Goal: Information Seeking & Learning: Learn about a topic

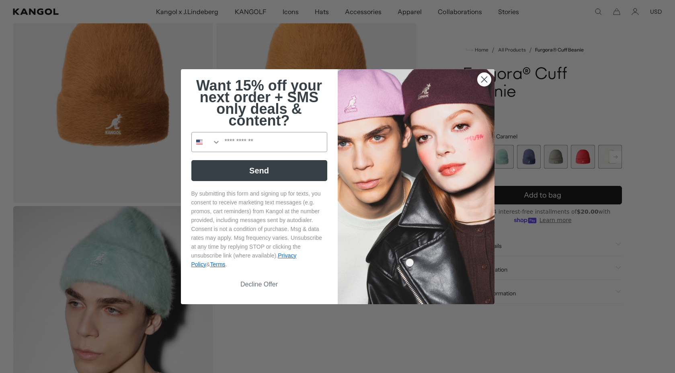
click at [482, 76] on icon "Close dialog" at bounding box center [484, 79] width 6 height 6
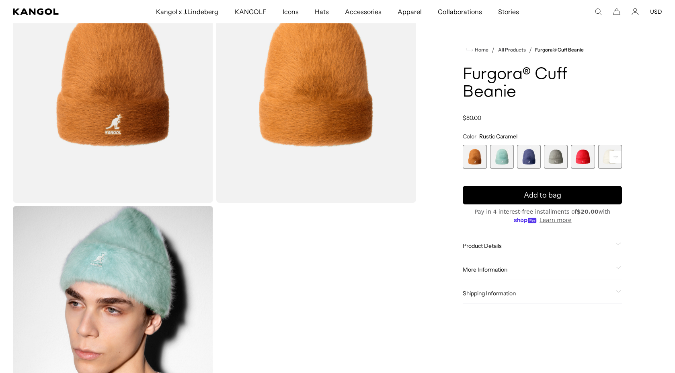
scroll to position [0, 166]
click at [504, 250] on div "Product Details The Furgora ® Cuff Beanie is the new standard for our winter fa…" at bounding box center [542, 246] width 159 height 21
click at [501, 247] on span "Product Details" at bounding box center [538, 245] width 150 height 7
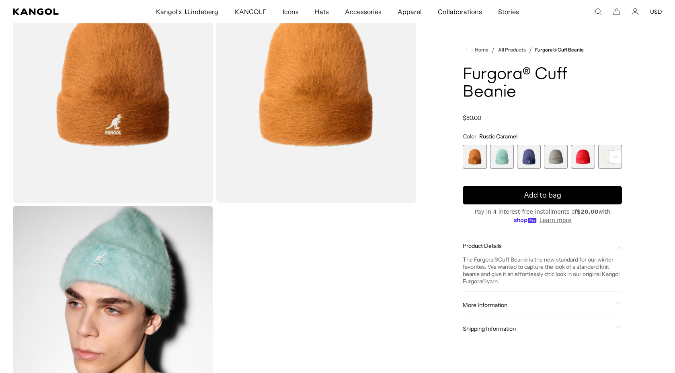
scroll to position [0, 0]
click at [513, 310] on div "More Information Style ID K3523 Shape Pull-Ons Fabrication Furgora Material 64%…" at bounding box center [542, 305] width 159 height 21
click at [511, 302] on span "More Information" at bounding box center [538, 304] width 150 height 7
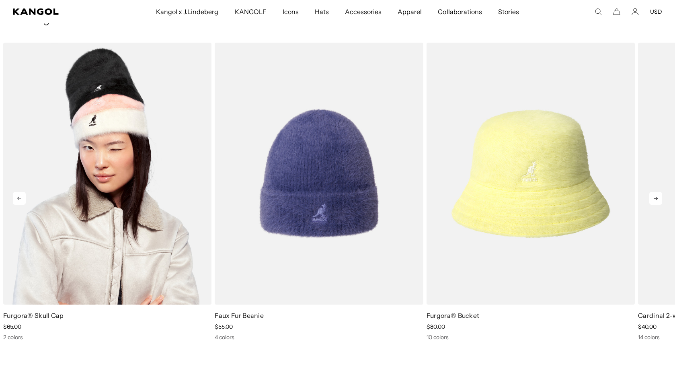
scroll to position [604, 0]
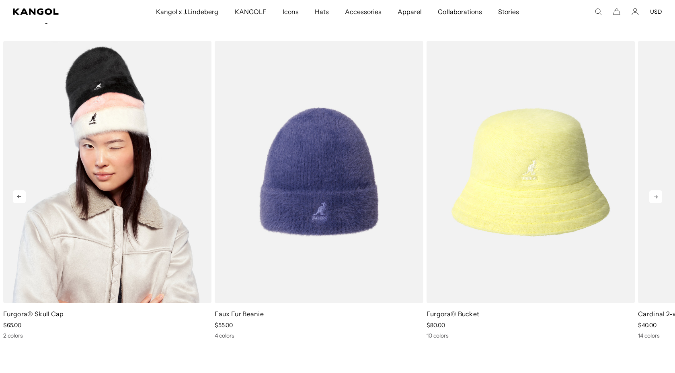
click at [121, 166] on img "1 of 5" at bounding box center [107, 172] width 208 height 262
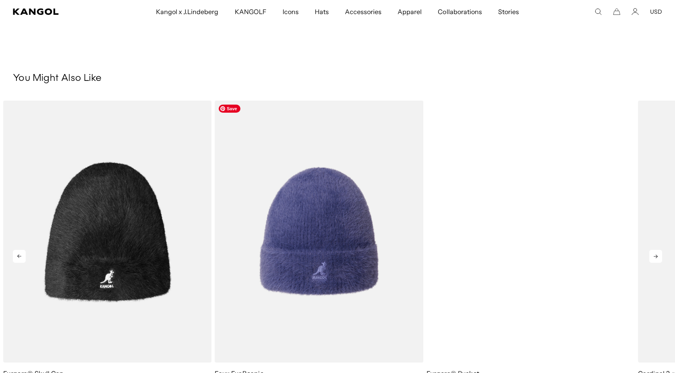
scroll to position [0, 166]
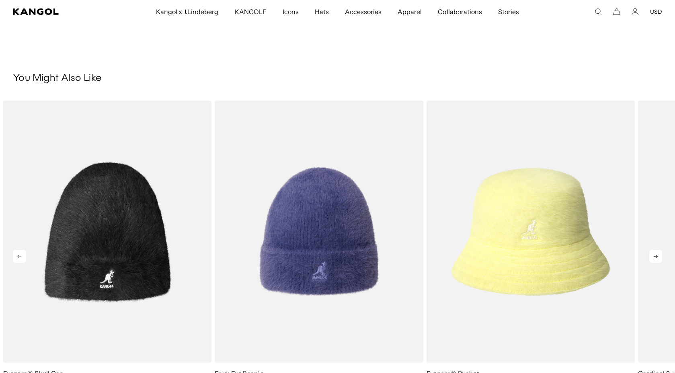
click at [656, 257] on icon at bounding box center [656, 257] width 4 height 4
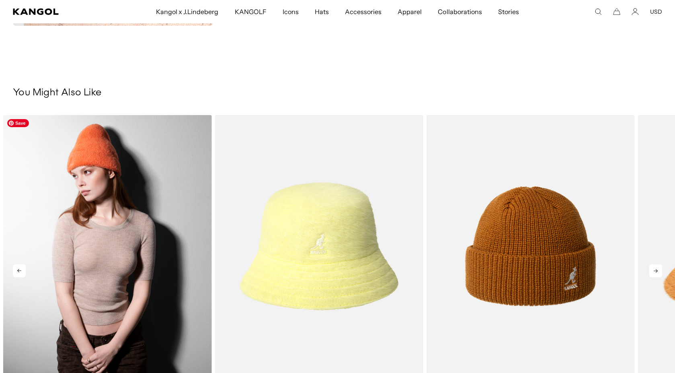
scroll to position [530, 0]
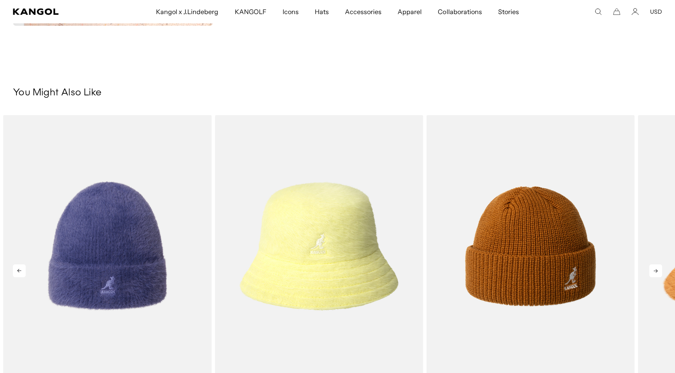
click at [19, 269] on icon at bounding box center [19, 271] width 4 height 4
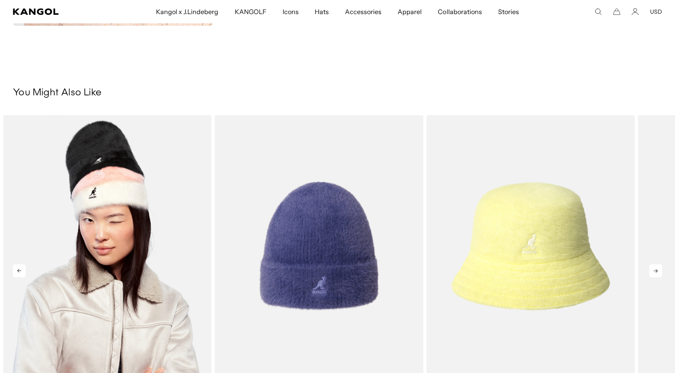
scroll to position [0, 0]
